Goal: Navigation & Orientation: Find specific page/section

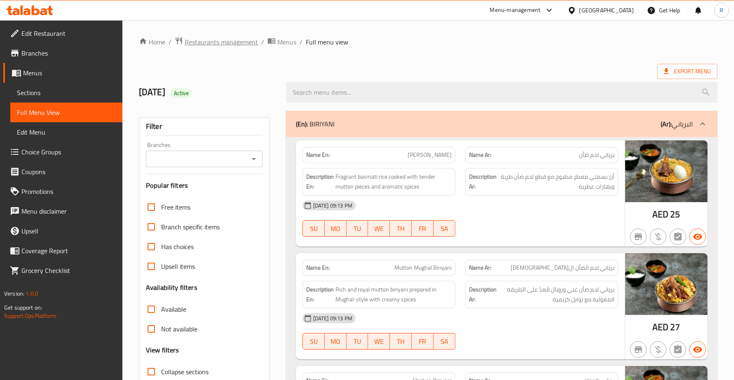
click at [236, 40] on span "Restaurants management" at bounding box center [221, 42] width 73 height 10
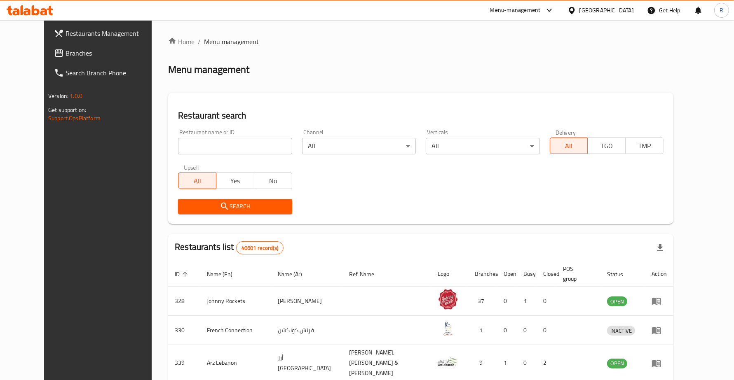
click at [602, 13] on div "[GEOGRAPHIC_DATA]" at bounding box center [607, 10] width 54 height 9
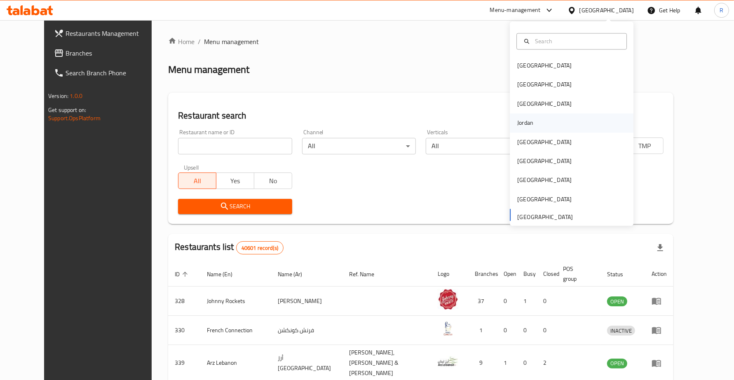
click at [526, 118] on div "Jordan" at bounding box center [525, 123] width 29 height 19
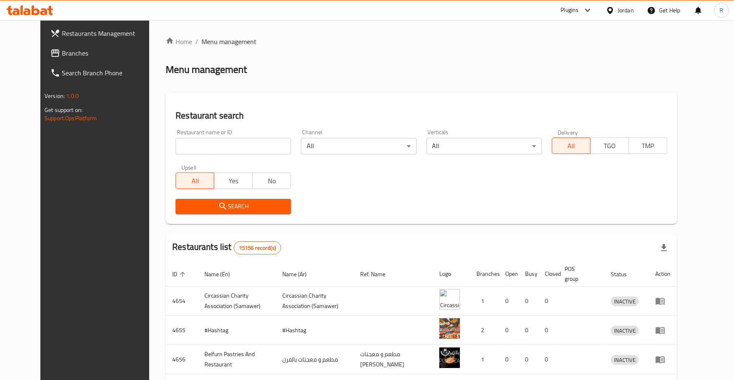
click at [73, 53] on span "Branches" at bounding box center [109, 53] width 94 height 10
